Goal: Transaction & Acquisition: Purchase product/service

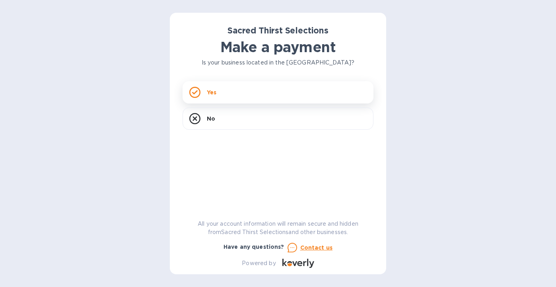
click at [210, 83] on div "Yes" at bounding box center [278, 92] width 191 height 22
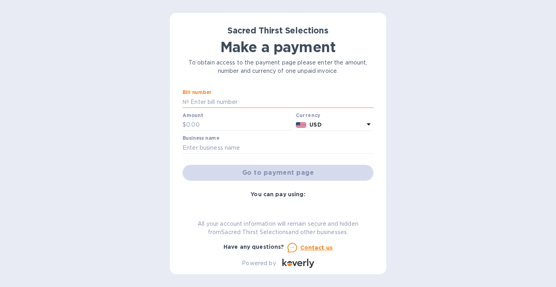
click at [234, 106] on input "text" at bounding box center [281, 102] width 185 height 12
click at [169, 182] on div "Sacred Thirst Selections Make a payment To obtain access to the payment page pl…" at bounding box center [278, 143] width 556 height 287
click at [196, 101] on input "text" at bounding box center [281, 102] width 185 height 12
paste input "#53219."
type input "#53219."
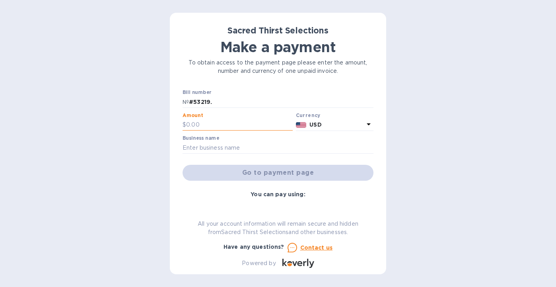
click at [211, 125] on input "text" at bounding box center [239, 125] width 107 height 12
type input "1,655.60"
click at [212, 150] on input "text" at bounding box center [278, 148] width 191 height 12
type input "El Chato"
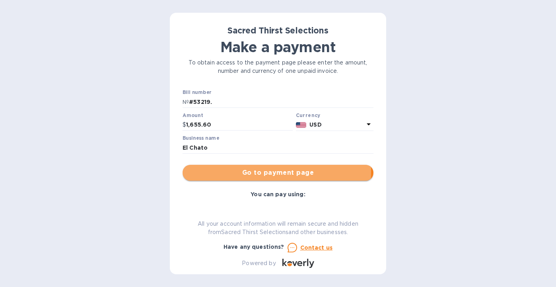
click at [256, 171] on span "Go to payment page" at bounding box center [278, 173] width 178 height 10
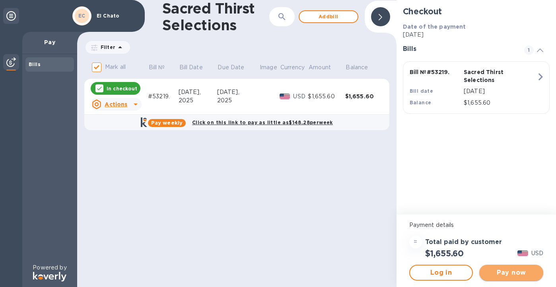
click at [507, 274] on span "Pay now" at bounding box center [511, 273] width 51 height 10
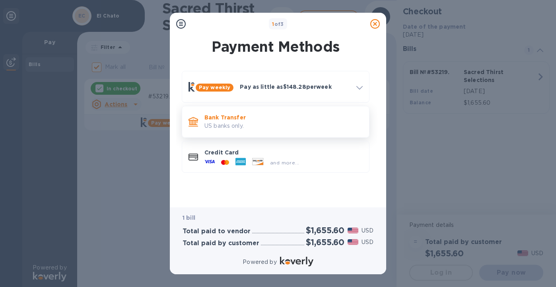
click at [287, 121] on p "Bank Transfer" at bounding box center [283, 117] width 158 height 8
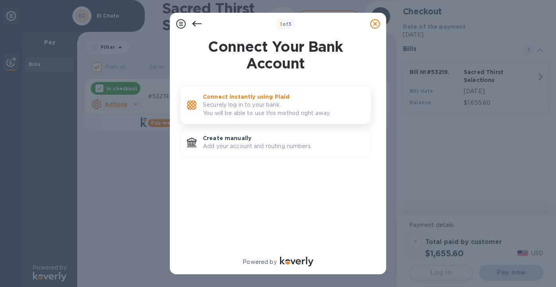
click at [284, 104] on p "Securely log in to your bank. You will be able to use this method right away." at bounding box center [283, 109] width 161 height 17
